Goal: Book appointment/travel/reservation

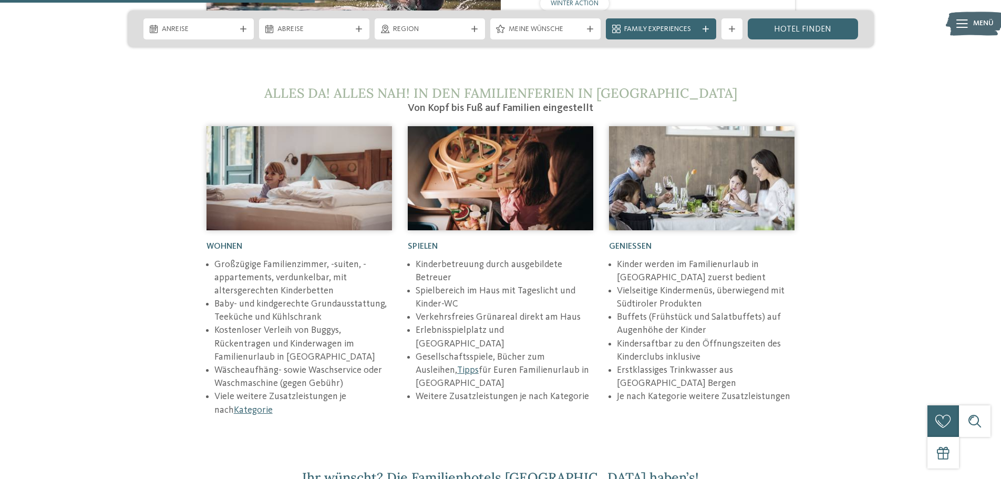
scroll to position [1629, 0]
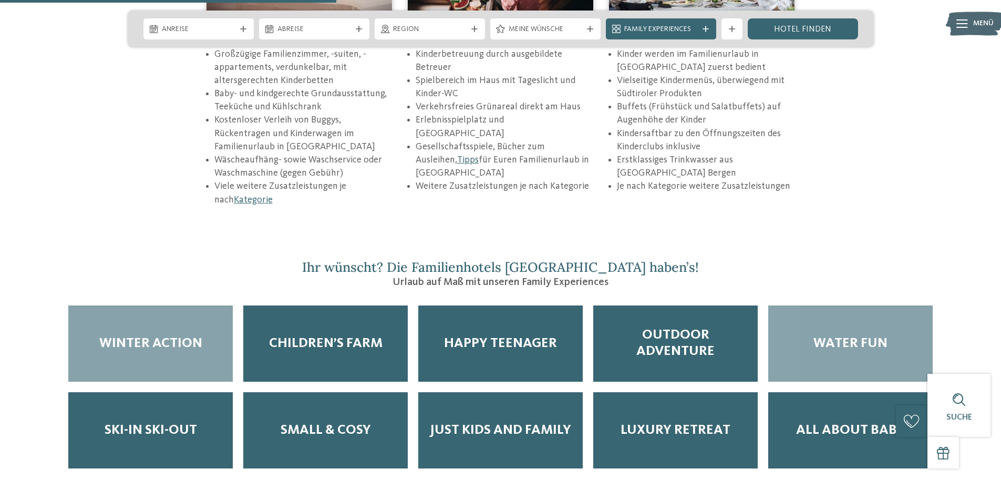
click at [837, 335] on span "Water Fun" at bounding box center [850, 343] width 74 height 16
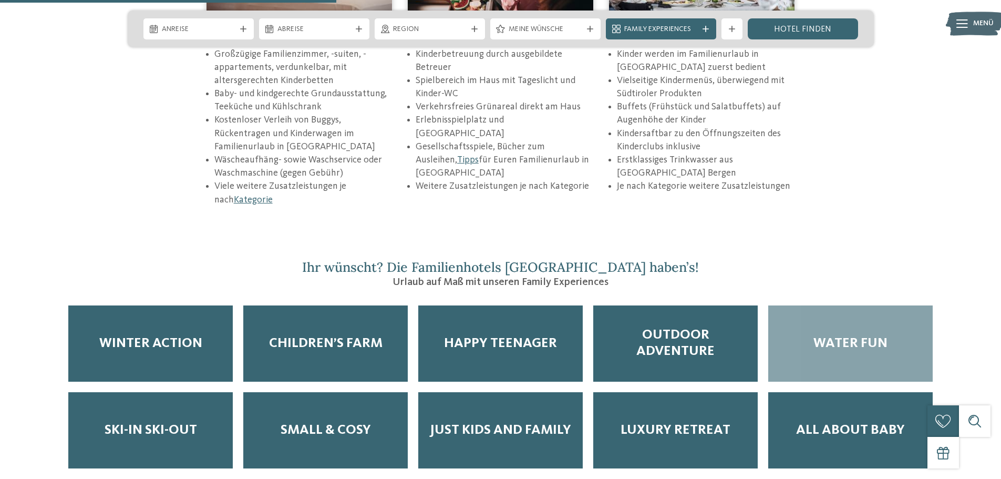
click at [837, 335] on span "Water Fun" at bounding box center [850, 343] width 74 height 16
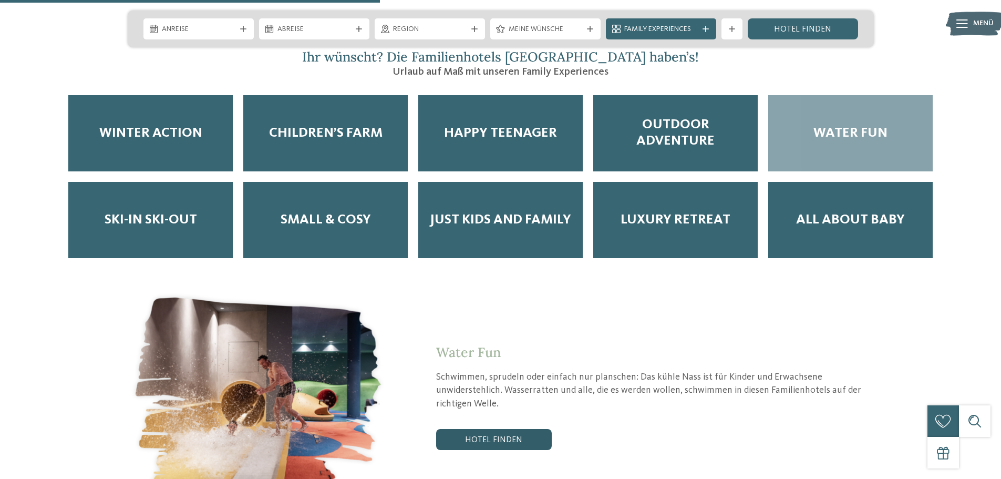
click at [479, 429] on link "Hotel finden" at bounding box center [494, 439] width 116 height 21
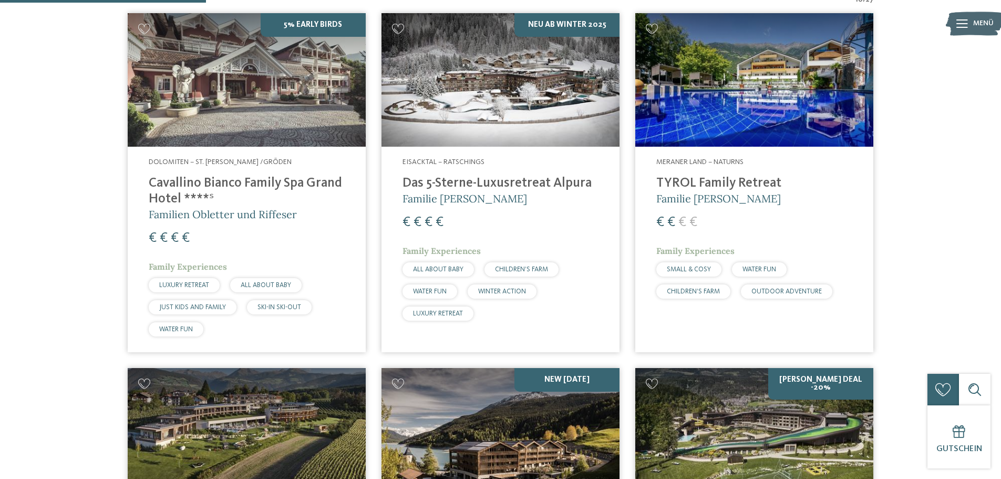
scroll to position [345, 0]
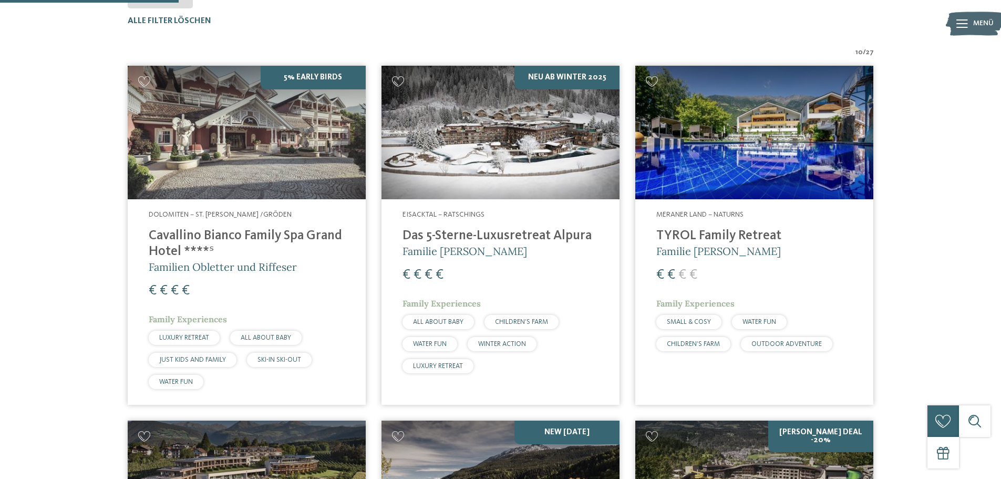
click at [685, 233] on h4 "TYROL Family Retreat" at bounding box center [754, 236] width 196 height 16
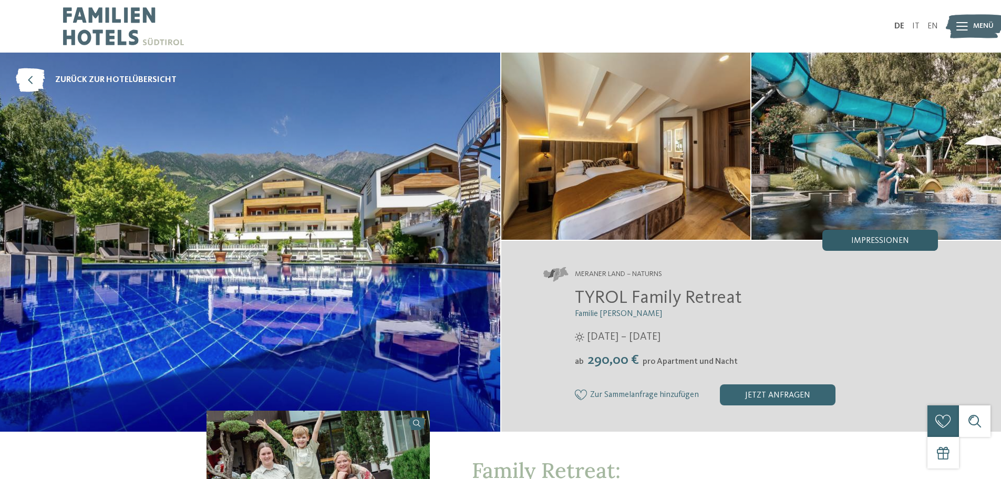
click at [871, 234] on div "Impressionen" at bounding box center [880, 240] width 116 height 21
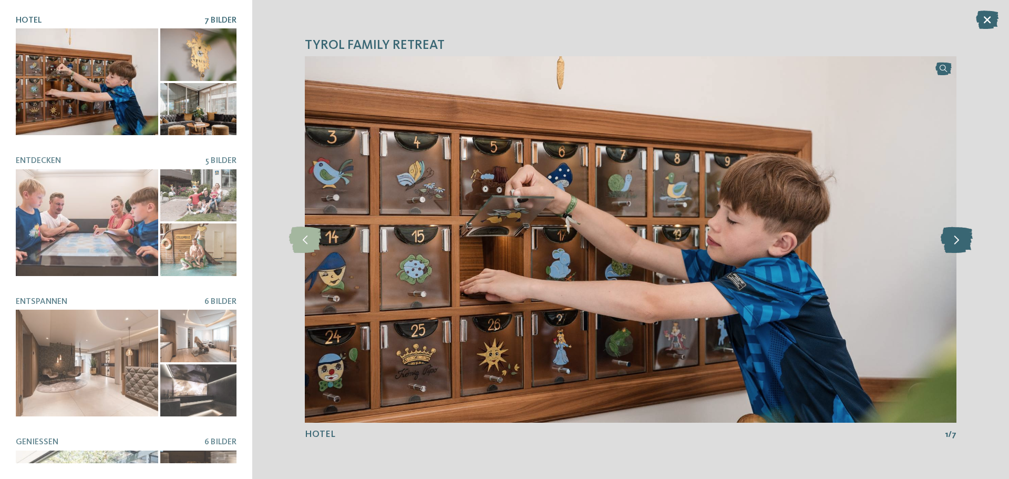
click at [954, 245] on icon at bounding box center [956, 239] width 32 height 26
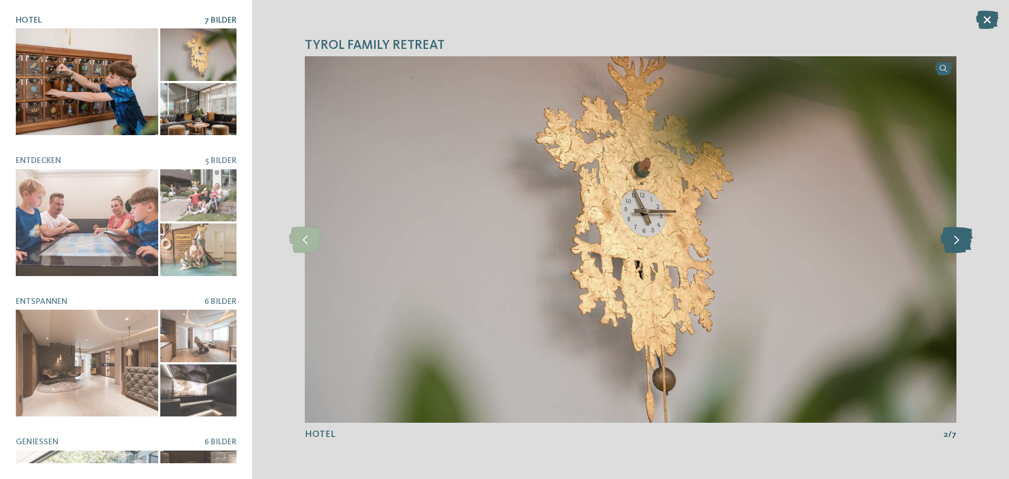
click at [954, 245] on icon at bounding box center [956, 239] width 32 height 26
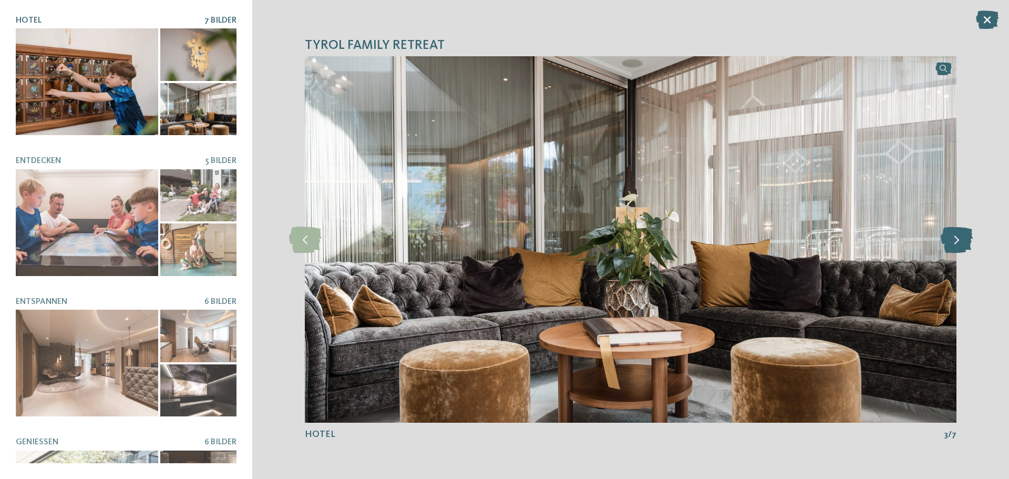
click at [954, 245] on icon at bounding box center [956, 239] width 32 height 26
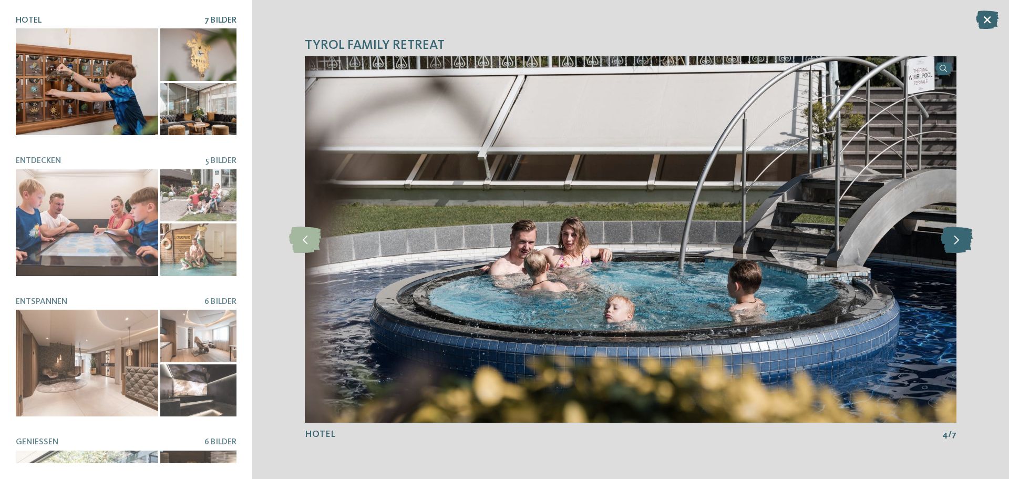
click at [954, 245] on icon at bounding box center [956, 239] width 32 height 26
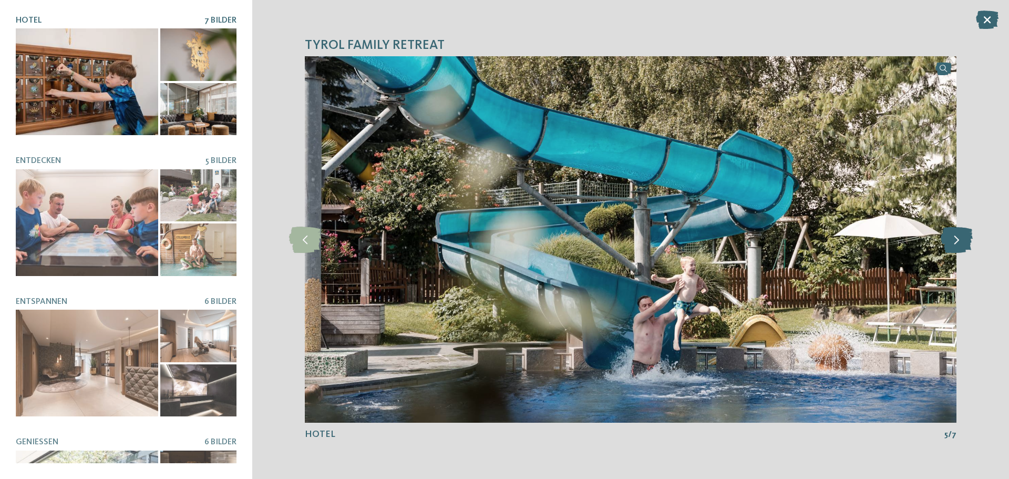
click at [954, 245] on icon at bounding box center [956, 239] width 32 height 26
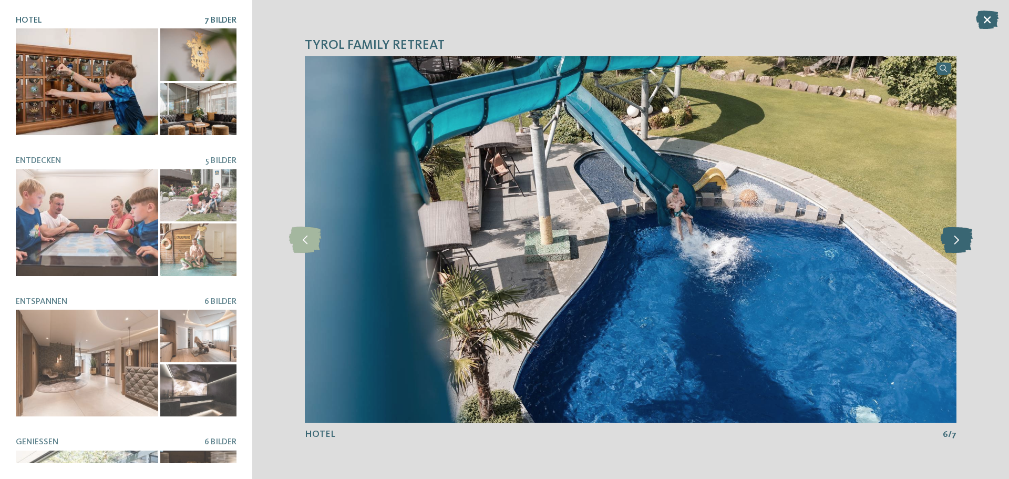
click at [954, 245] on icon at bounding box center [956, 239] width 32 height 26
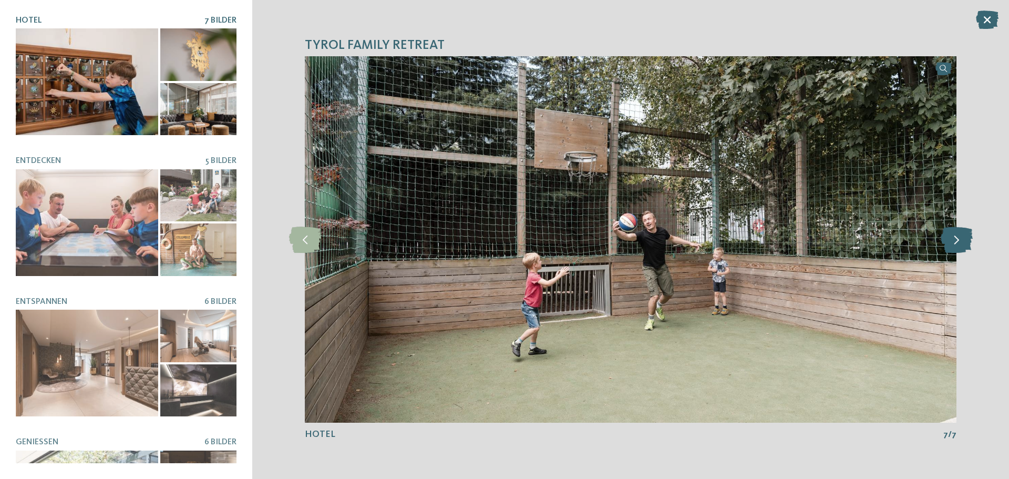
click at [954, 245] on icon at bounding box center [956, 239] width 32 height 26
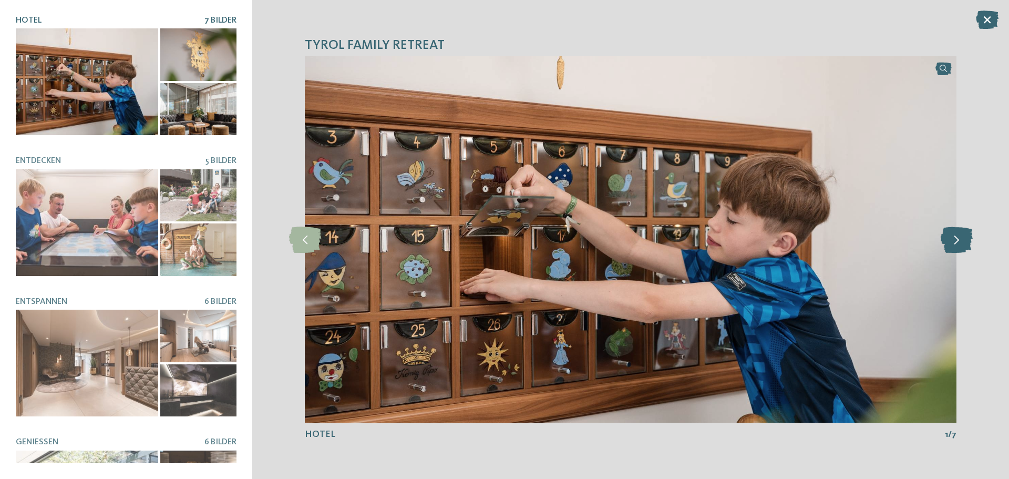
click at [954, 245] on icon at bounding box center [956, 239] width 32 height 26
